Goal: Task Accomplishment & Management: Use online tool/utility

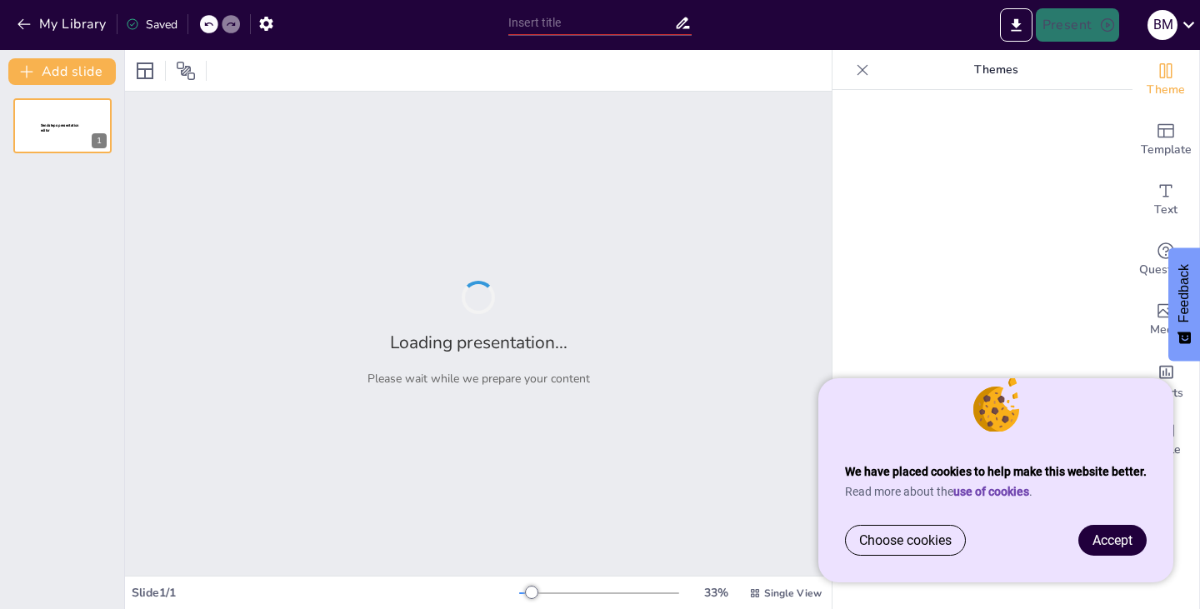
type input "История театра в [GEOGRAPHIC_DATA]: от античности до современности"
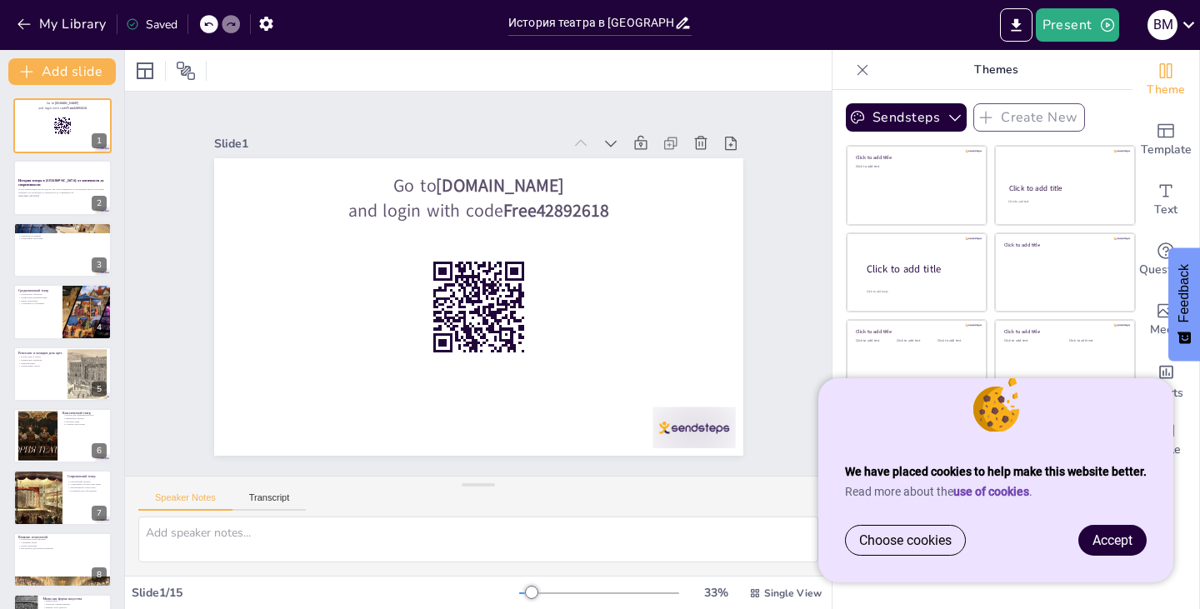
click at [1103, 541] on span "Accept" at bounding box center [1113, 541] width 40 height 16
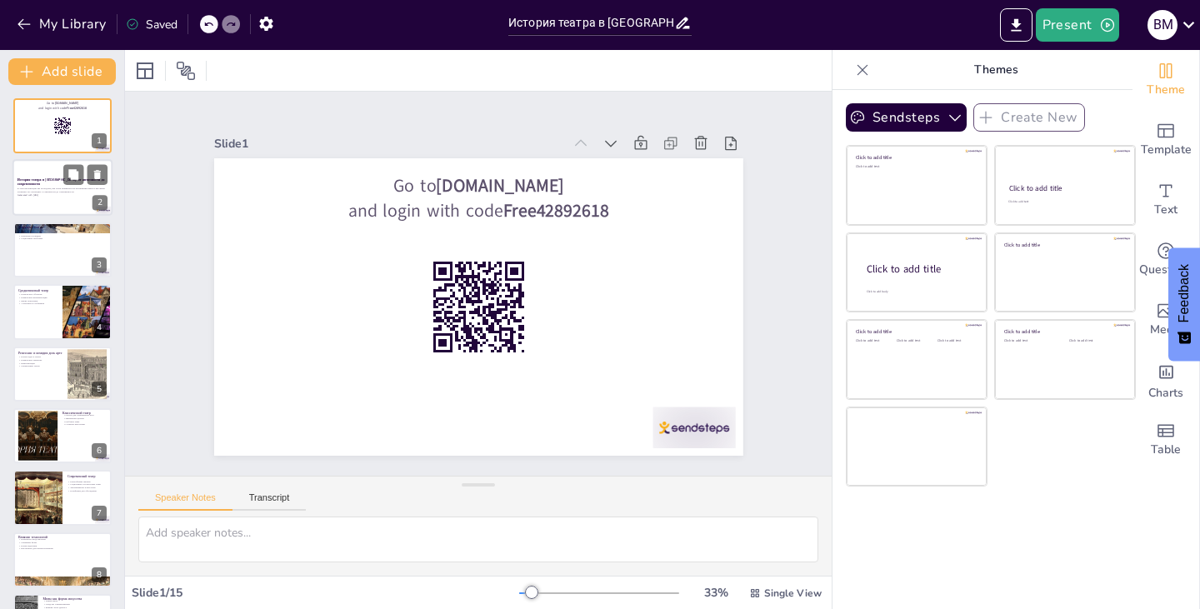
click at [83, 206] on div at bounding box center [63, 188] width 100 height 57
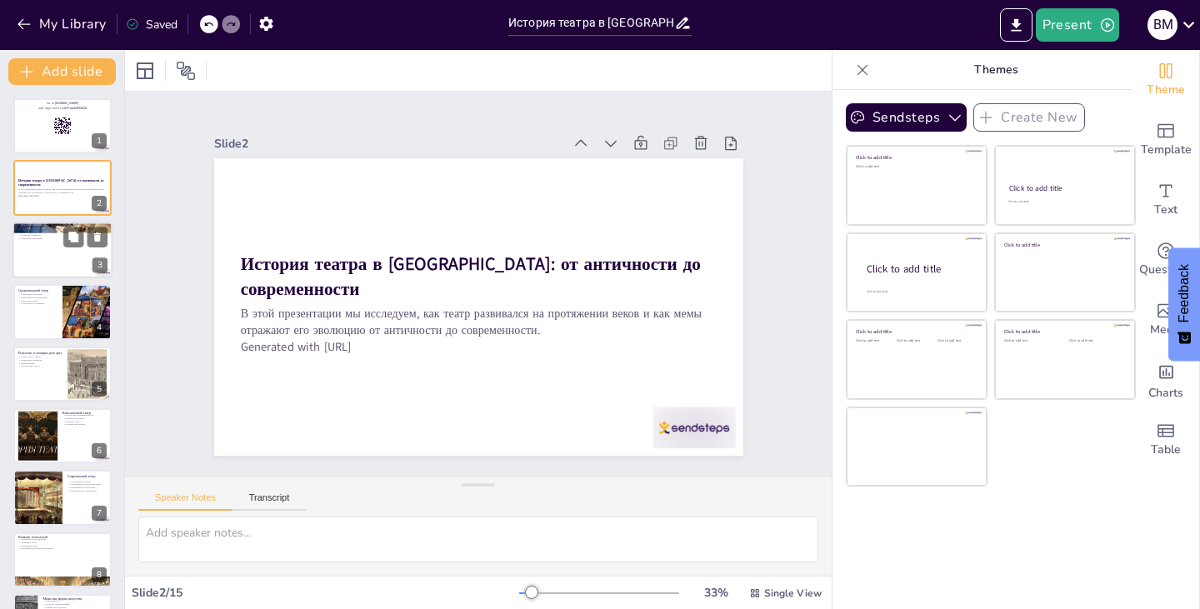
checkbox input "true"
click at [43, 244] on div at bounding box center [63, 250] width 100 height 57
type textarea "Loremips dolor sita consect adi elitseddoei temporincid utla. Etd magnaal enima…"
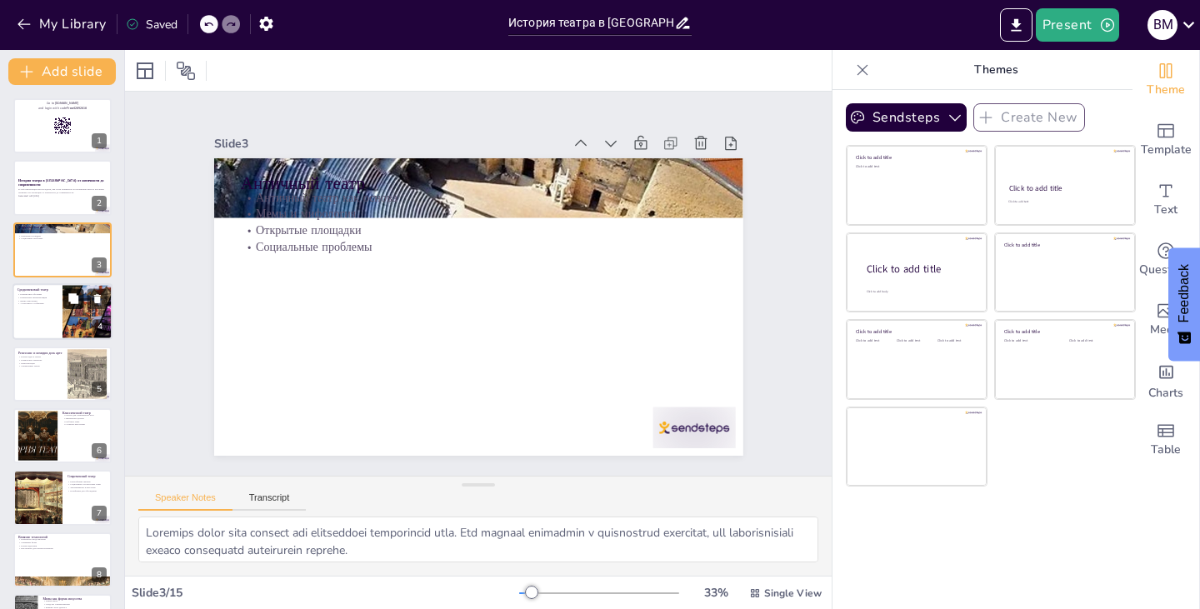
checkbox input "true"
click at [67, 308] on button at bounding box center [73, 299] width 20 height 20
type textarea "Средневековый театр использовался для обучения, что подчеркивает важность искус…"
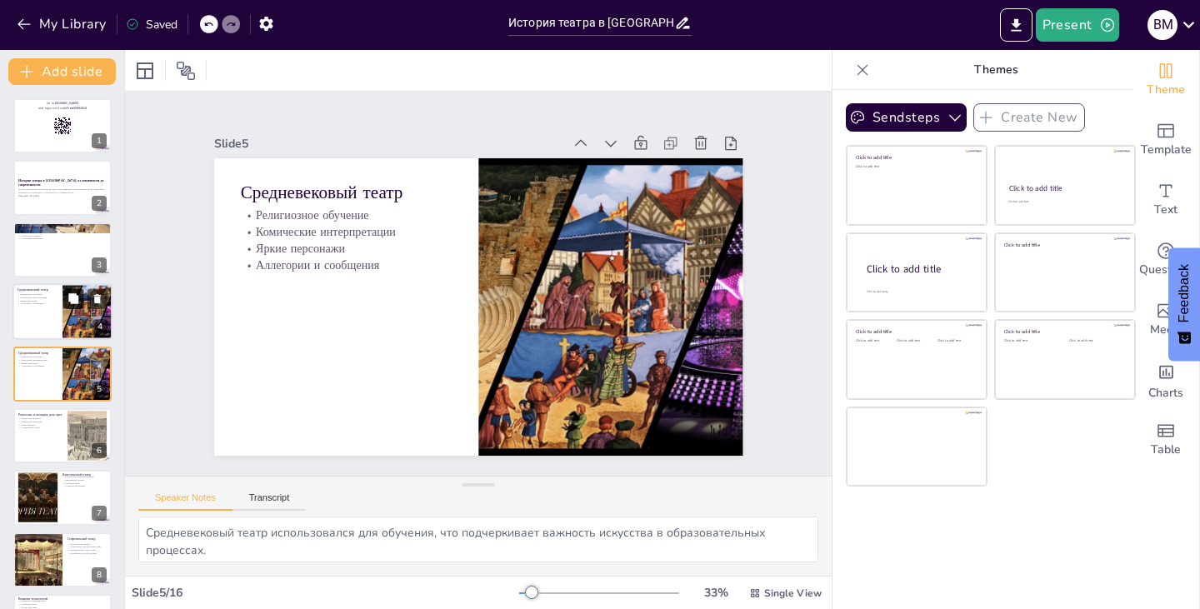
scroll to position [27, 0]
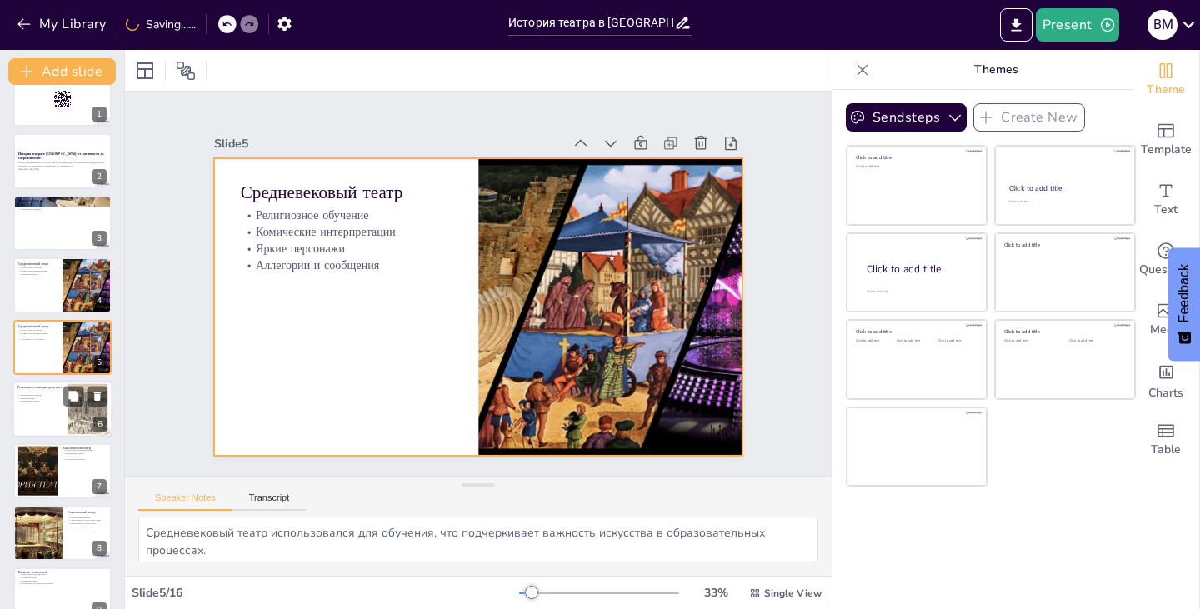
checkbox input "true"
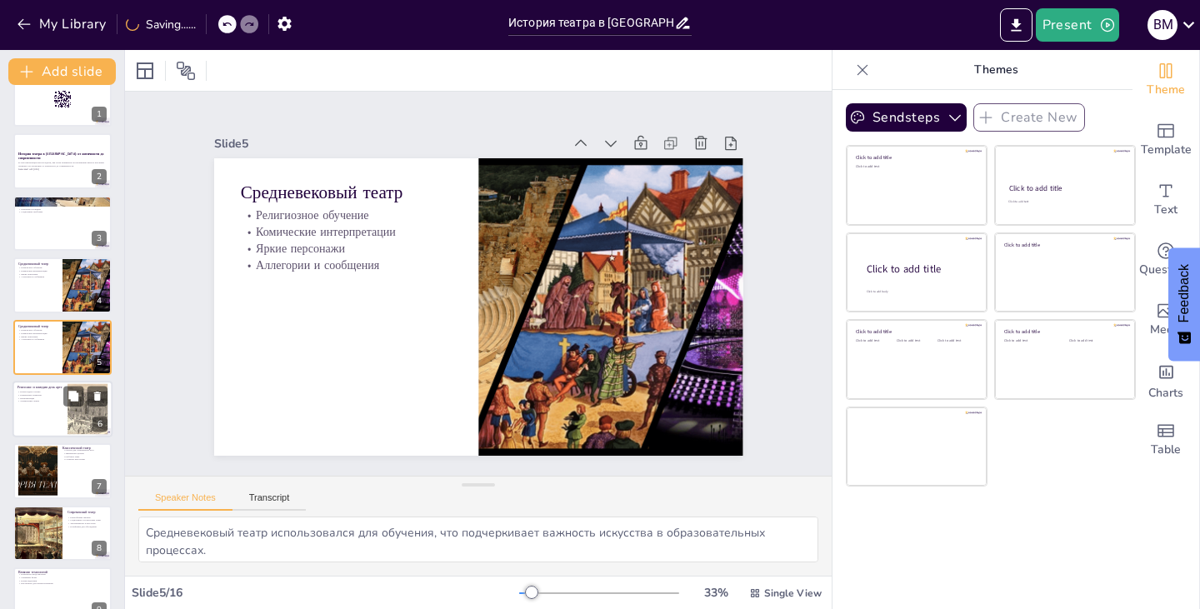
click at [48, 399] on p "Импровизация" at bounding box center [40, 398] width 45 height 3
type textarea "Ренессанс стал временем новаторства, что способствовало развитию театра и его р…"
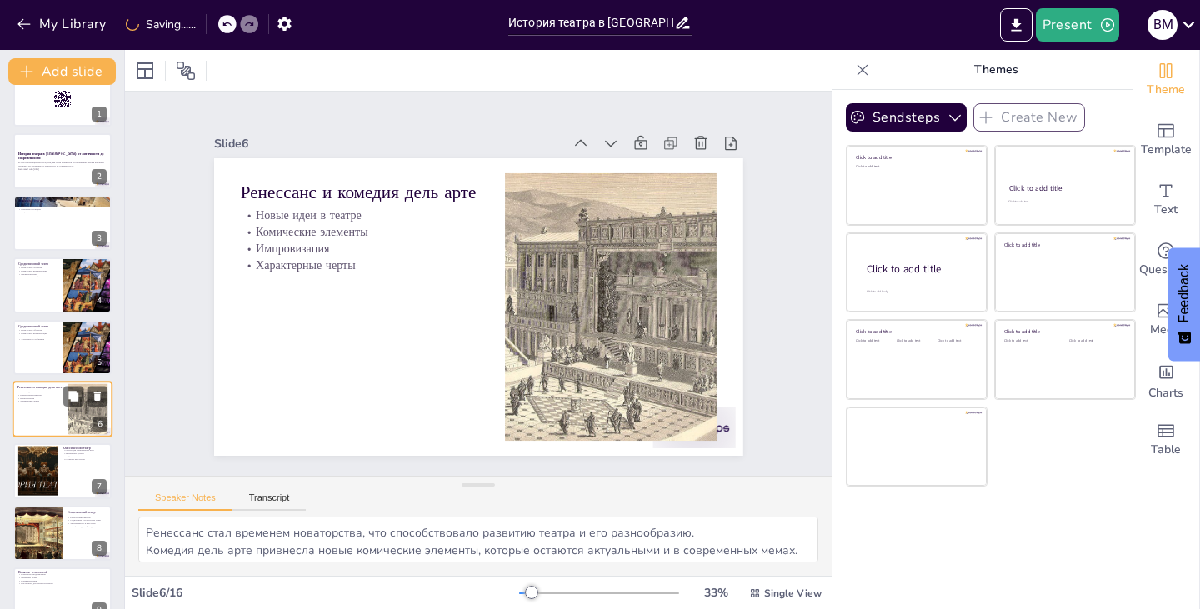
scroll to position [88, 0]
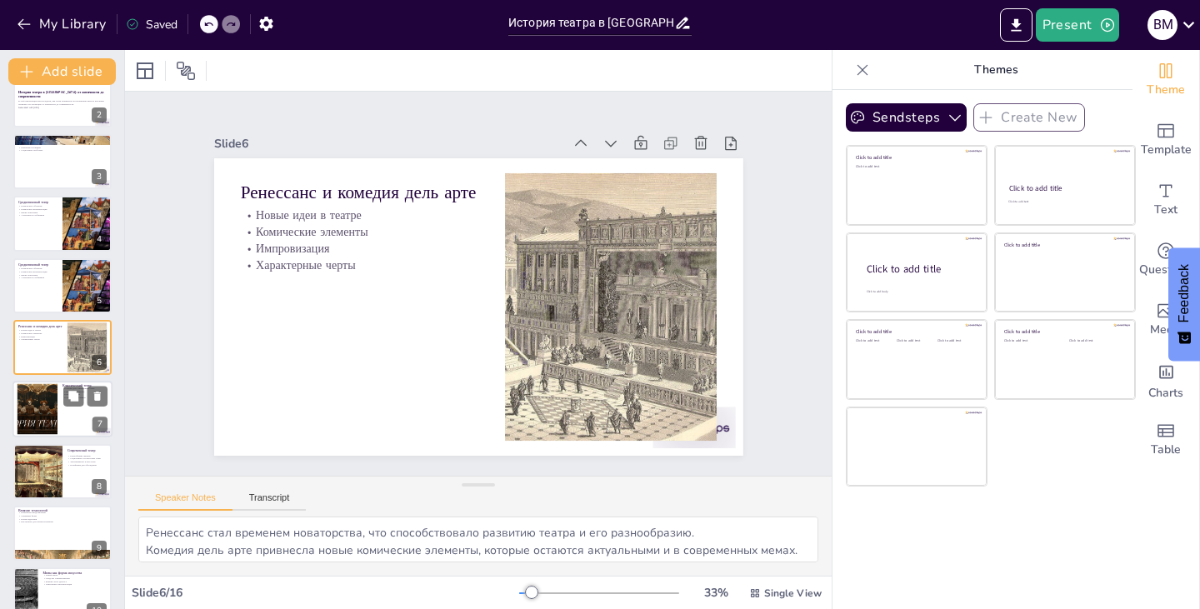
checkbox input "true"
click at [44, 423] on div at bounding box center [37, 409] width 90 height 51
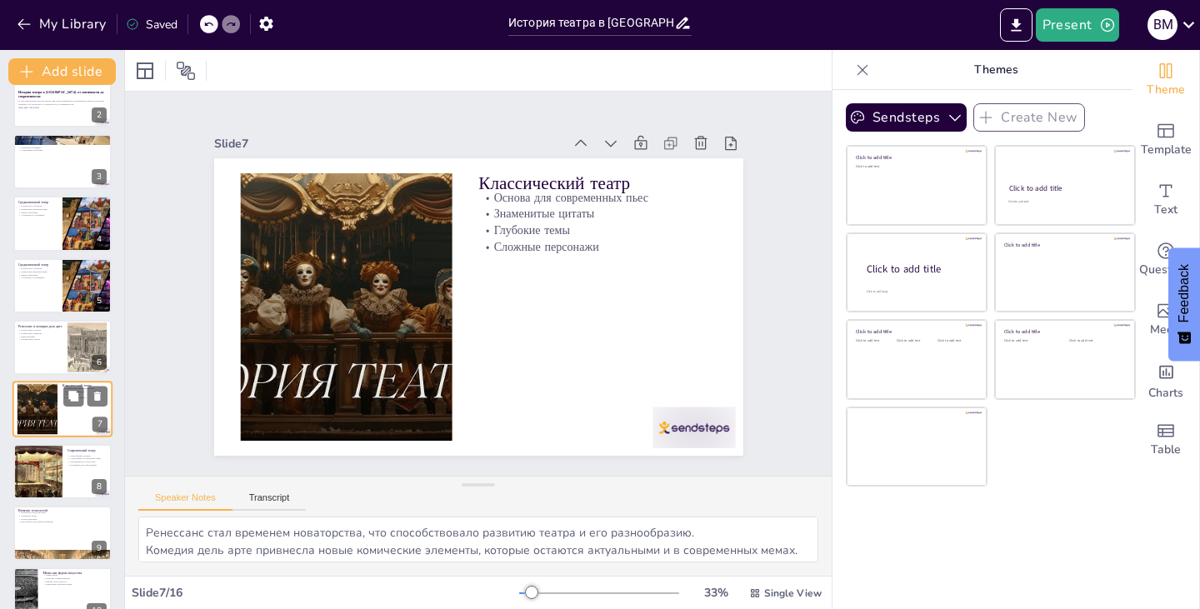
type textarea "Классический театр стал основой для современных произведений, что подчеркивает …"
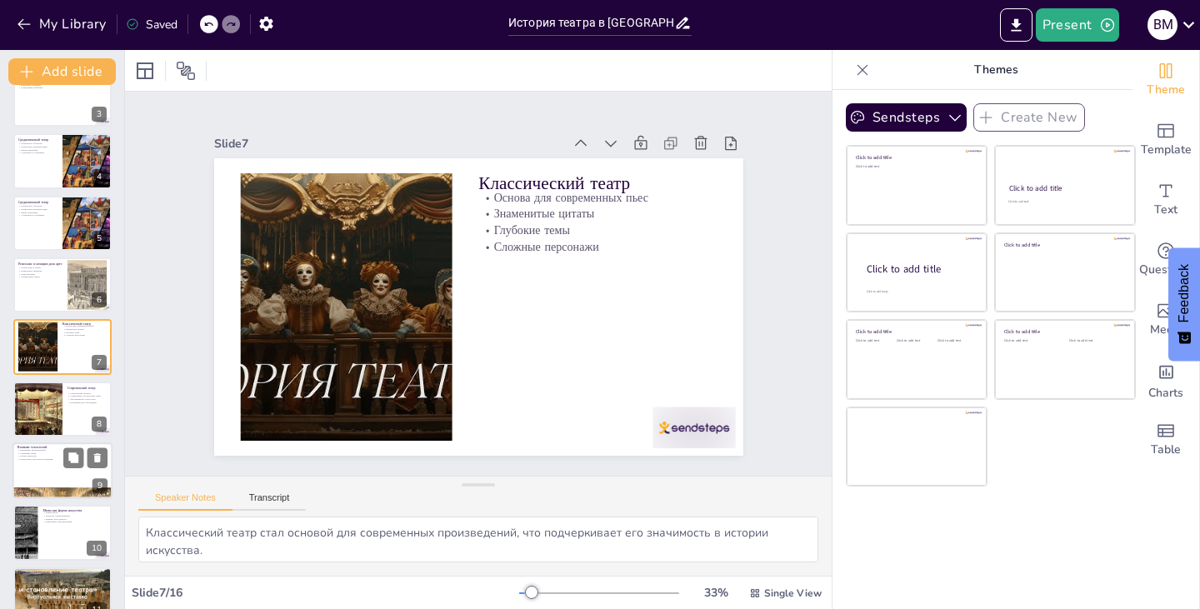
checkbox input "true"
click at [40, 452] on p "Смешение форм" at bounding box center [63, 453] width 90 height 3
type textarea "Технологии изменили способ представления театра, что открывает новые возможност…"
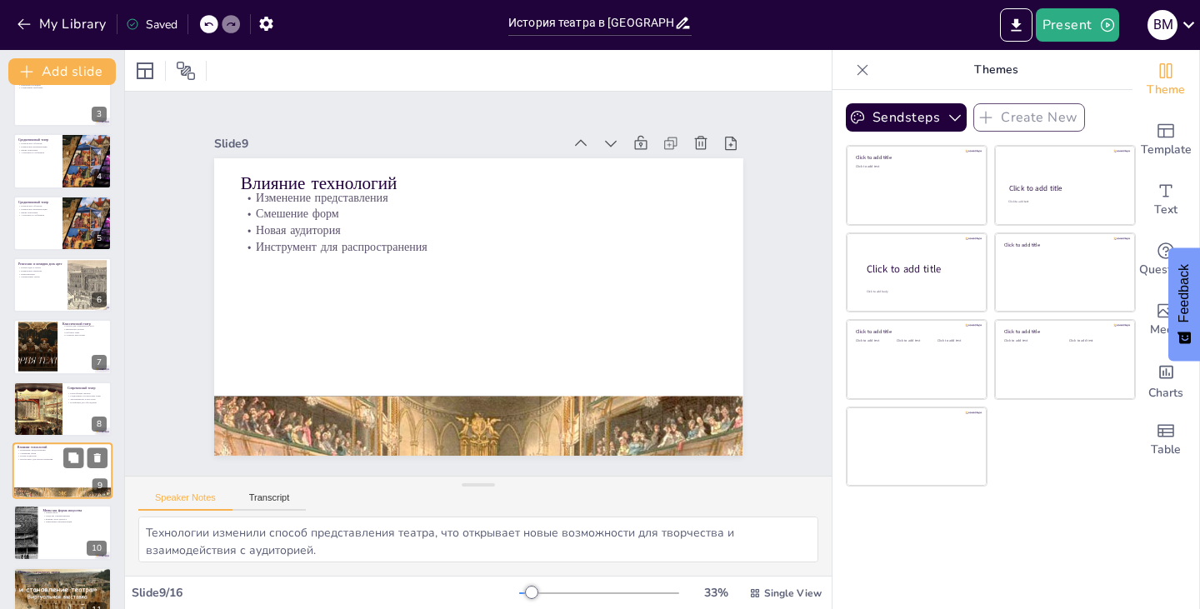
scroll to position [274, 0]
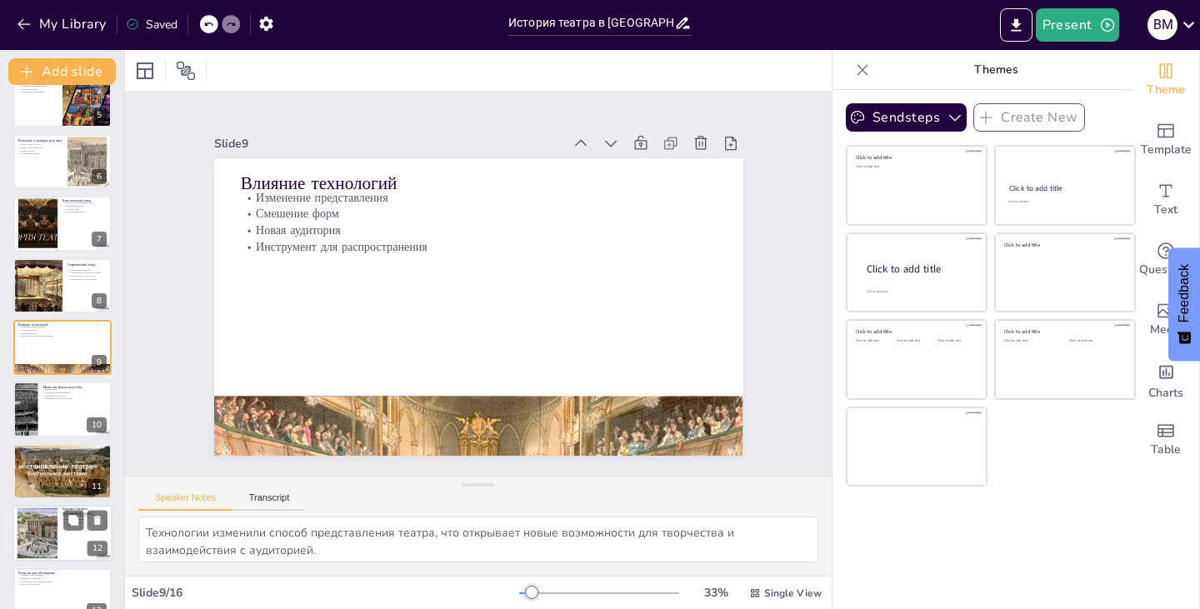
checkbox input "true"
click at [37, 514] on div at bounding box center [37, 533] width 68 height 51
type textarea "Будущее театра будет зависеть от изменений в обществе, что подчеркивает его ада…"
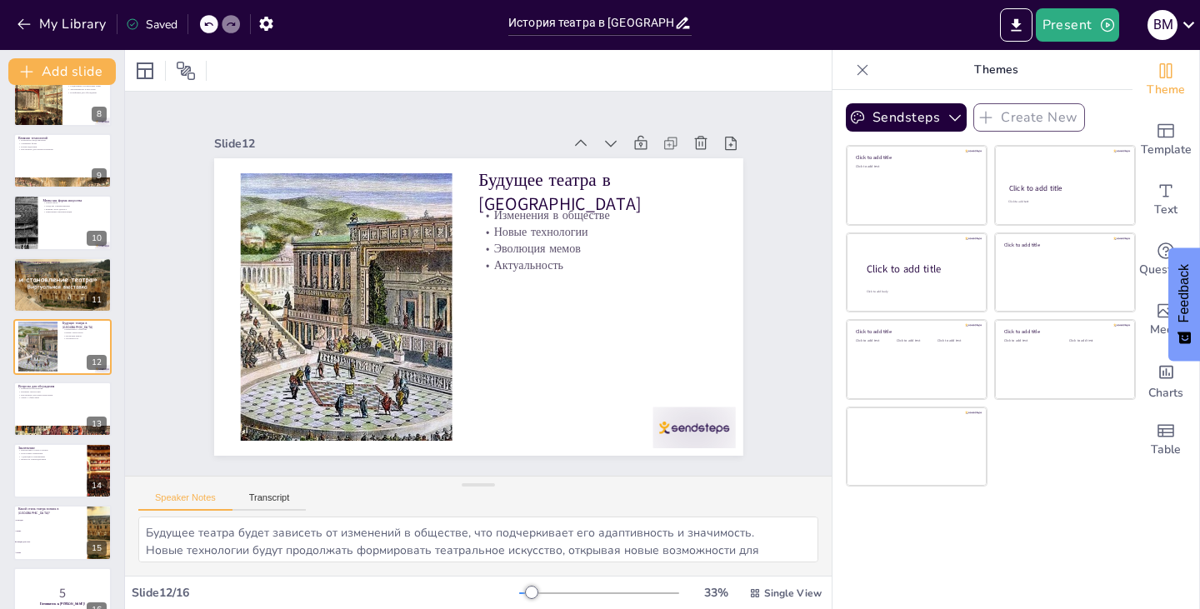
scroll to position [488, 0]
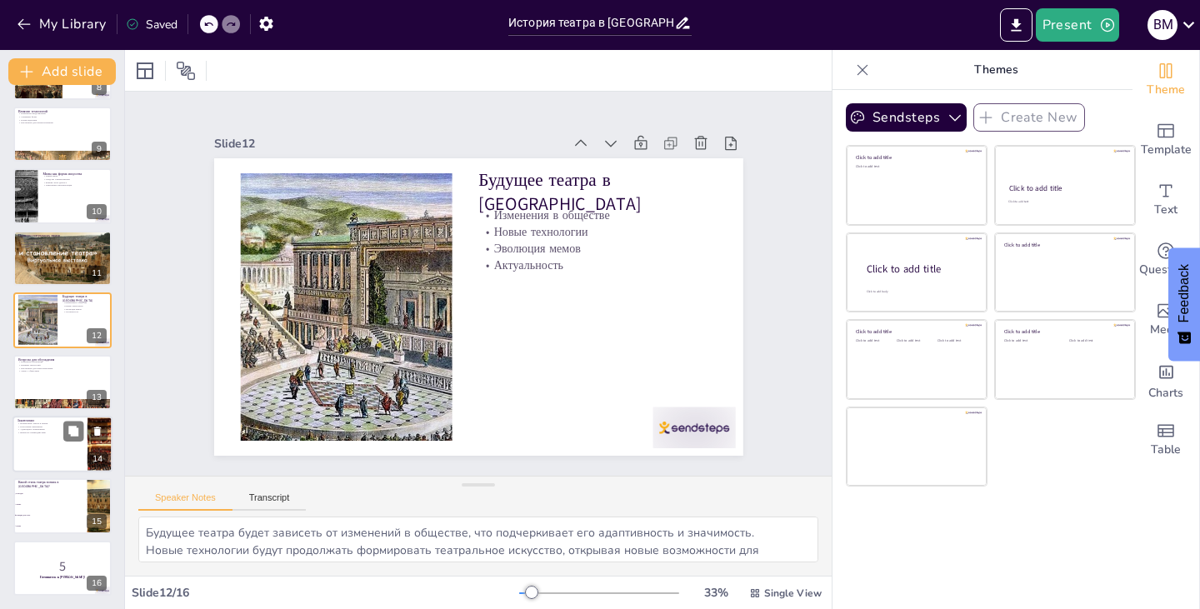
checkbox input "true"
click at [68, 447] on div at bounding box center [63, 444] width 100 height 57
type textarea "Взаимосвязь театра и мемов показывает, как искусство может адаптироваться к изм…"
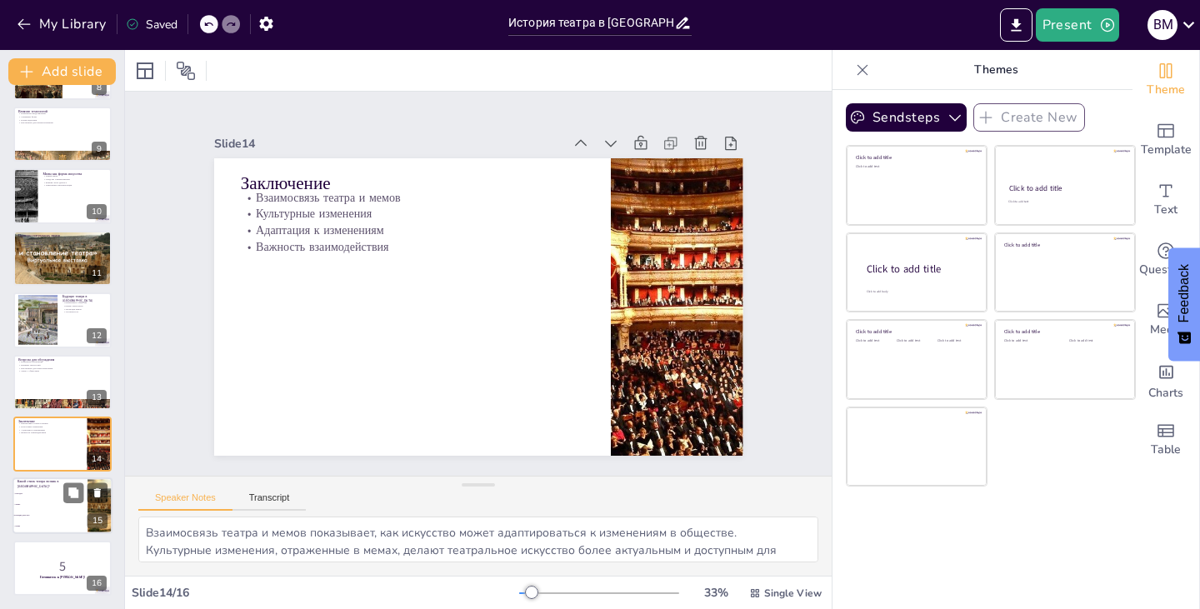
checkbox input "true"
click at [54, 499] on li "Трагедия" at bounding box center [50, 494] width 75 height 11
type textarea "Правильный ответ - Комедия дель арте. Этот стиль театра возник в [GEOGRAPHIC_DA…"
checkbox input "true"
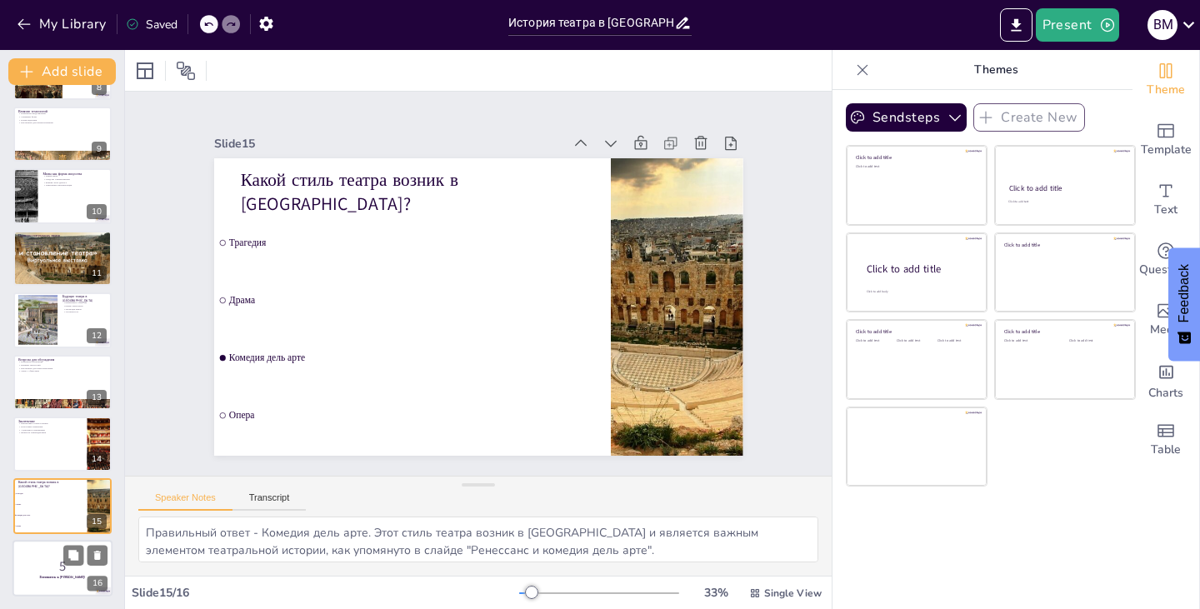
checkbox input "true"
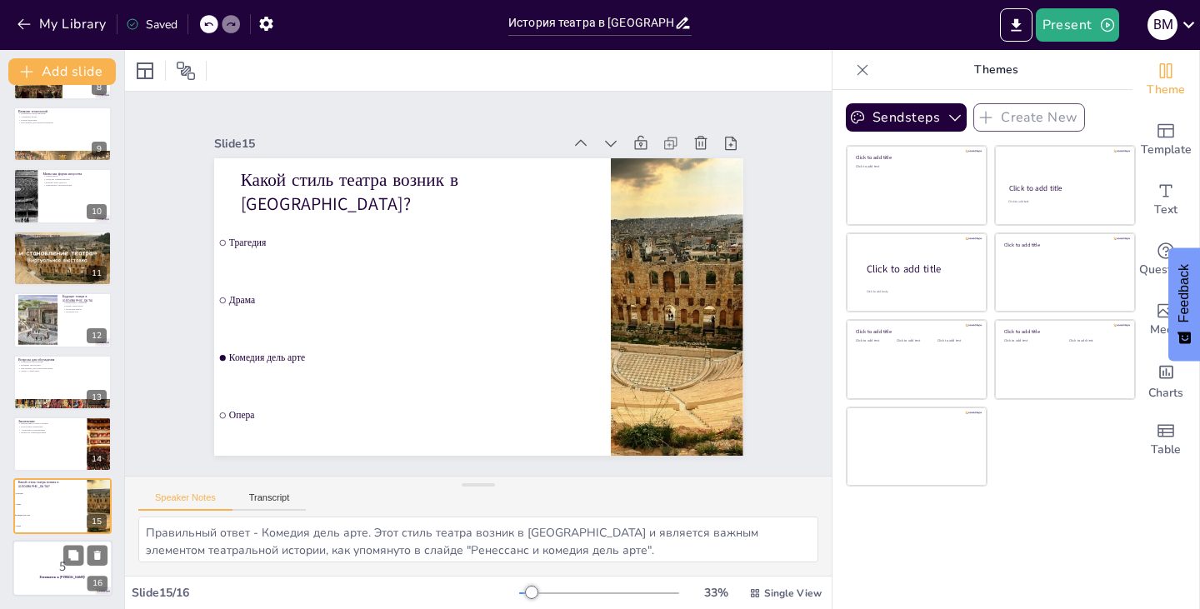
checkbox input "true"
click at [53, 573] on p "5" at bounding box center [63, 566] width 90 height 18
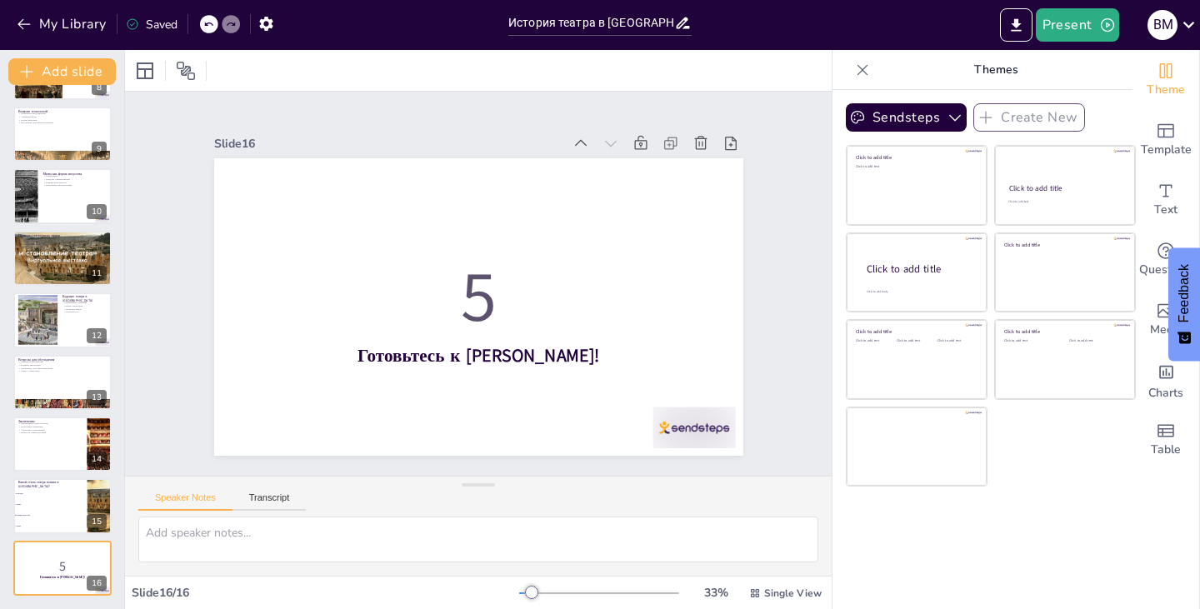
checkbox input "true"
